Goal: Complete application form: Complete application form

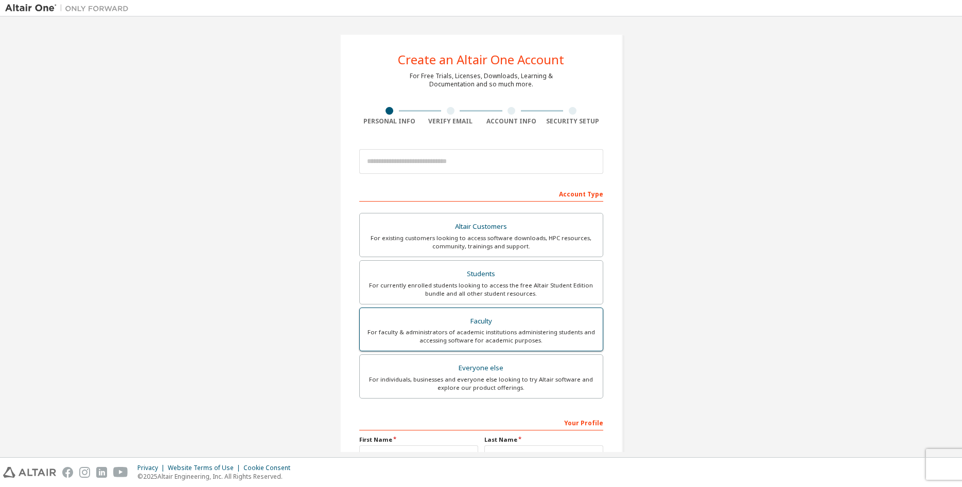
click at [525, 328] on div "Faculty" at bounding box center [481, 322] width 231 height 14
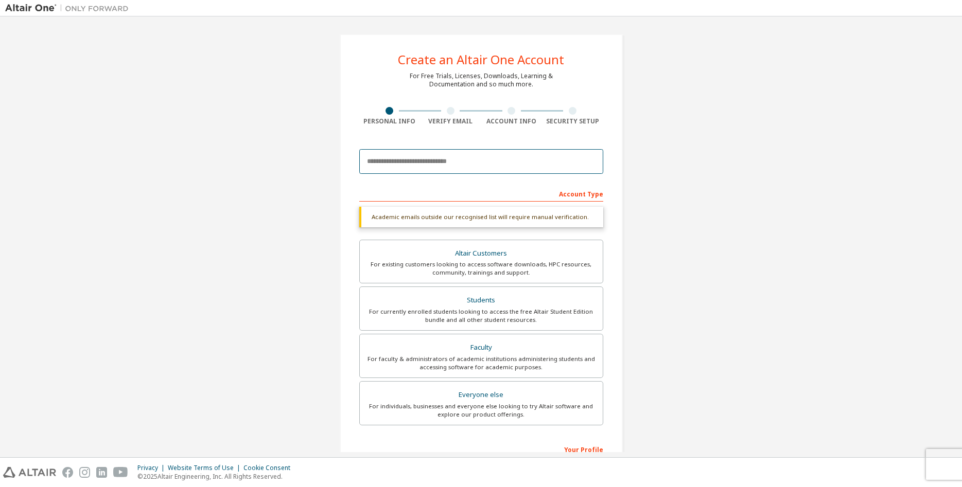
click at [514, 163] on input "email" at bounding box center [481, 161] width 244 height 25
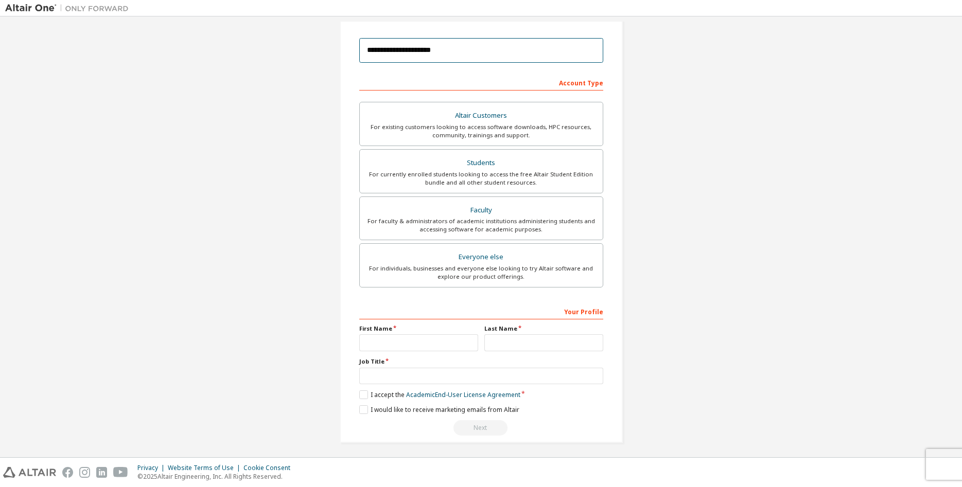
scroll to position [115, 0]
type input "**********"
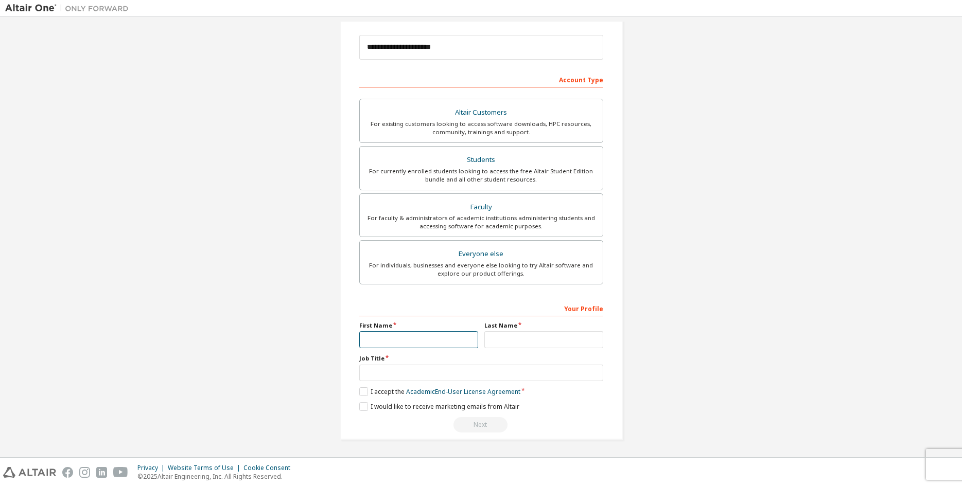
click at [400, 334] on input "text" at bounding box center [418, 340] width 119 height 17
type input "**********"
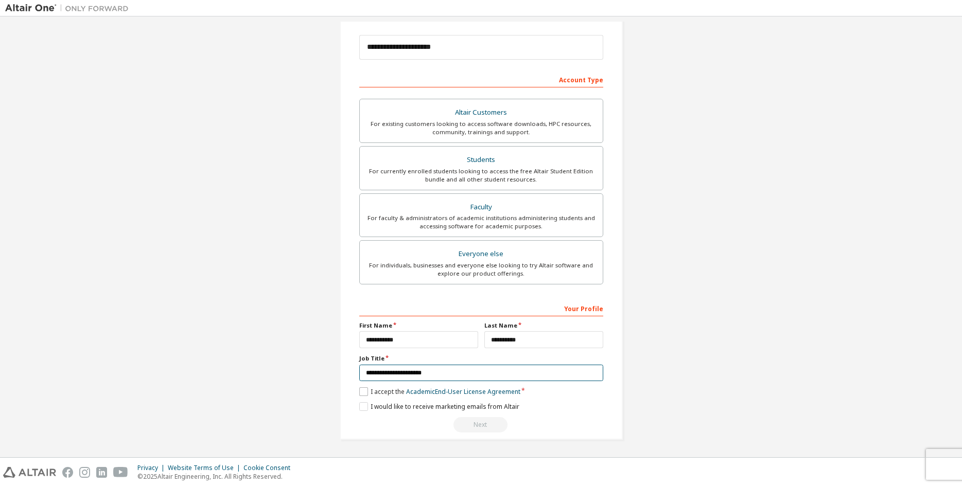
type input "**********"
click at [363, 390] on label "I accept the Academic End-User License Agreement" at bounding box center [439, 392] width 161 height 9
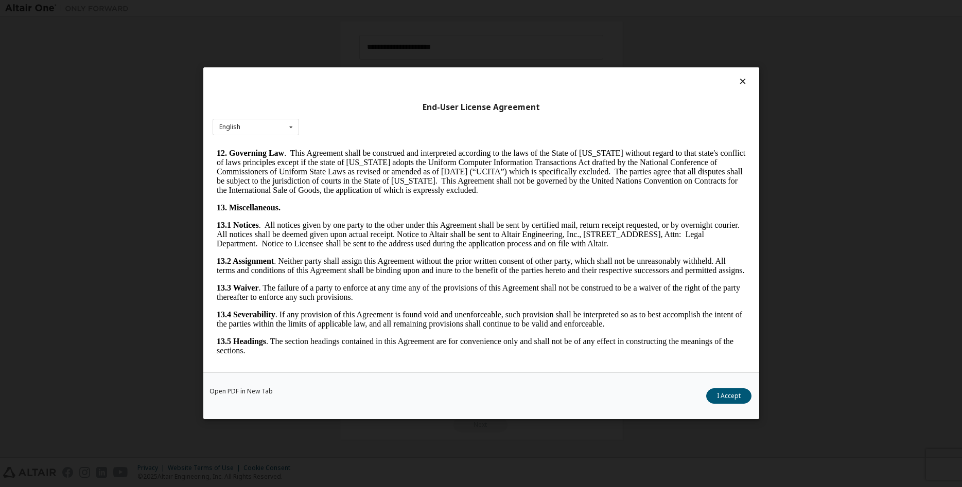
scroll to position [1609, 0]
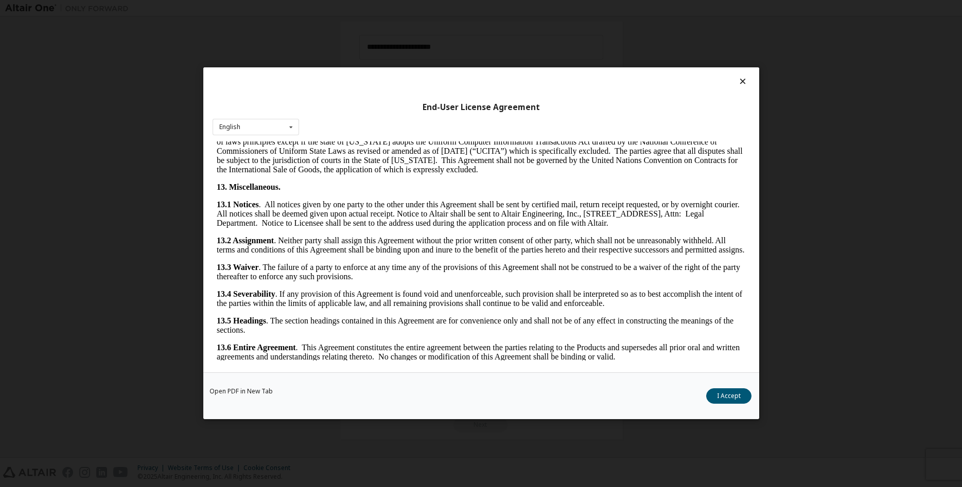
drag, startPoint x: 748, startPoint y: 163, endPoint x: 960, endPoint y: 535, distance: 428.4
click at [735, 399] on button "I Accept" at bounding box center [728, 396] width 45 height 15
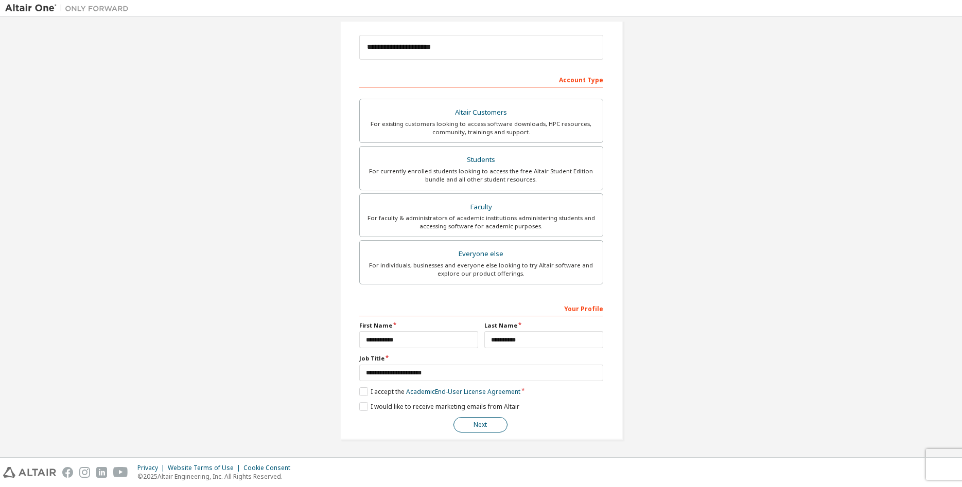
click at [490, 426] on button "Next" at bounding box center [481, 424] width 54 height 15
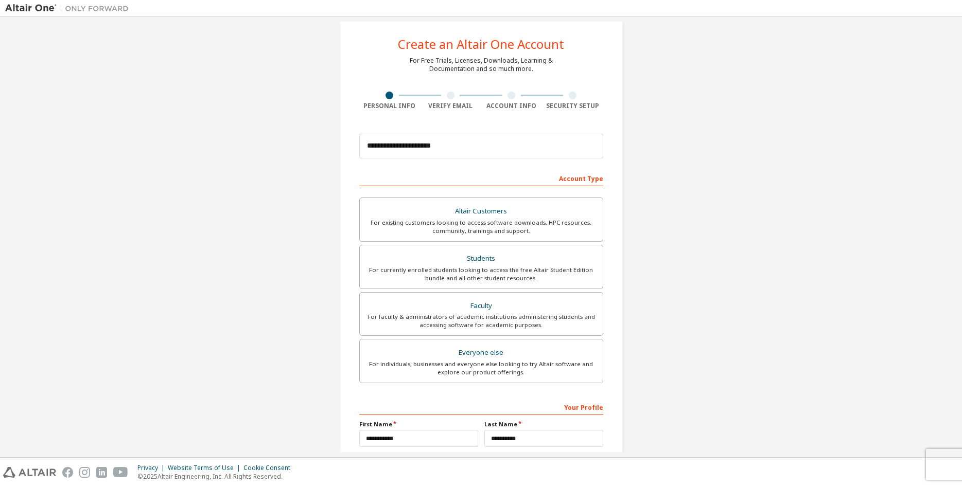
scroll to position [0, 0]
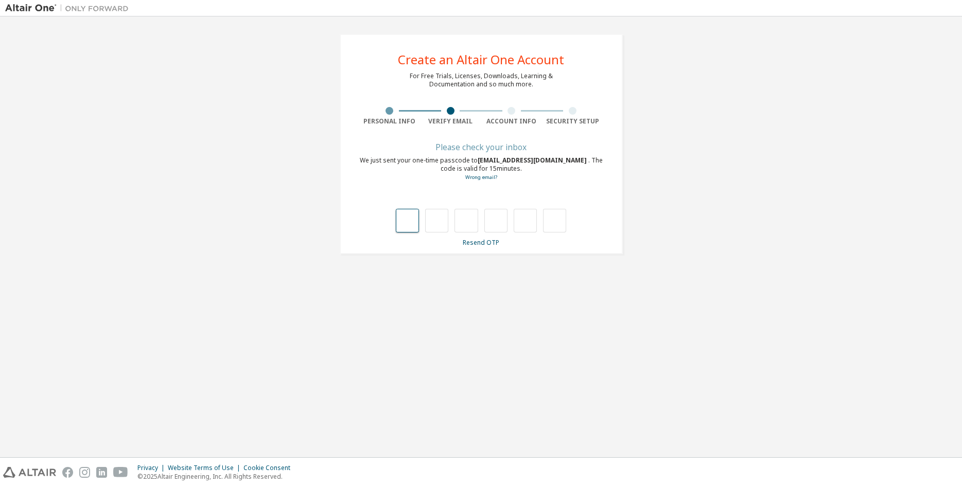
click at [407, 219] on input "text" at bounding box center [407, 221] width 23 height 24
type input "*"
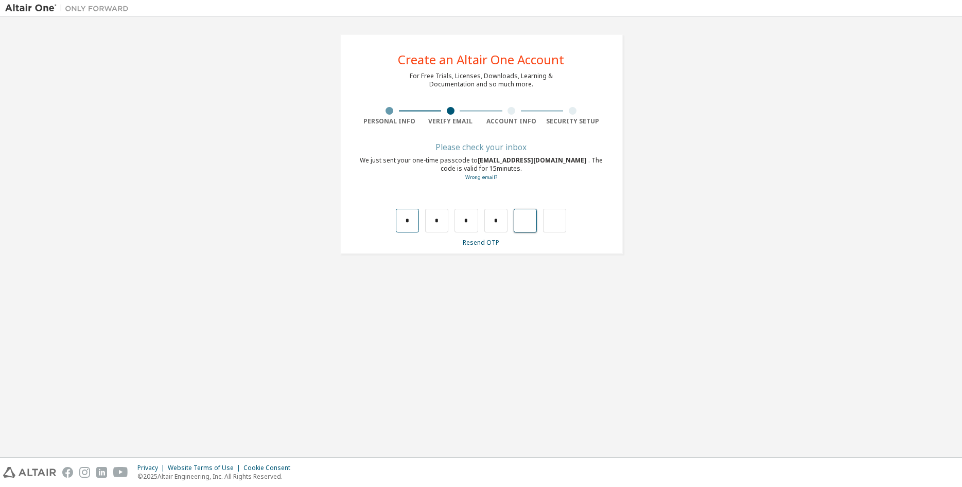
type input "*"
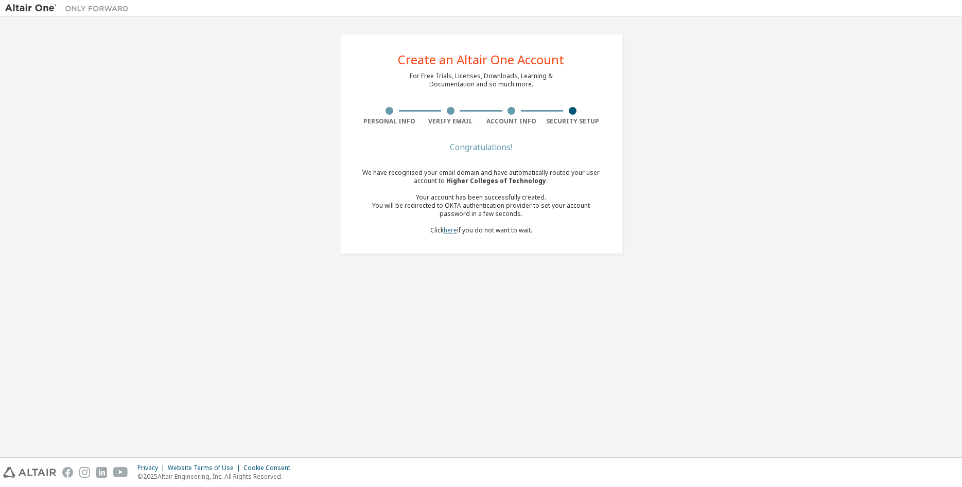
click at [448, 231] on link "here" at bounding box center [450, 230] width 13 height 9
